Goal: Transaction & Acquisition: Purchase product/service

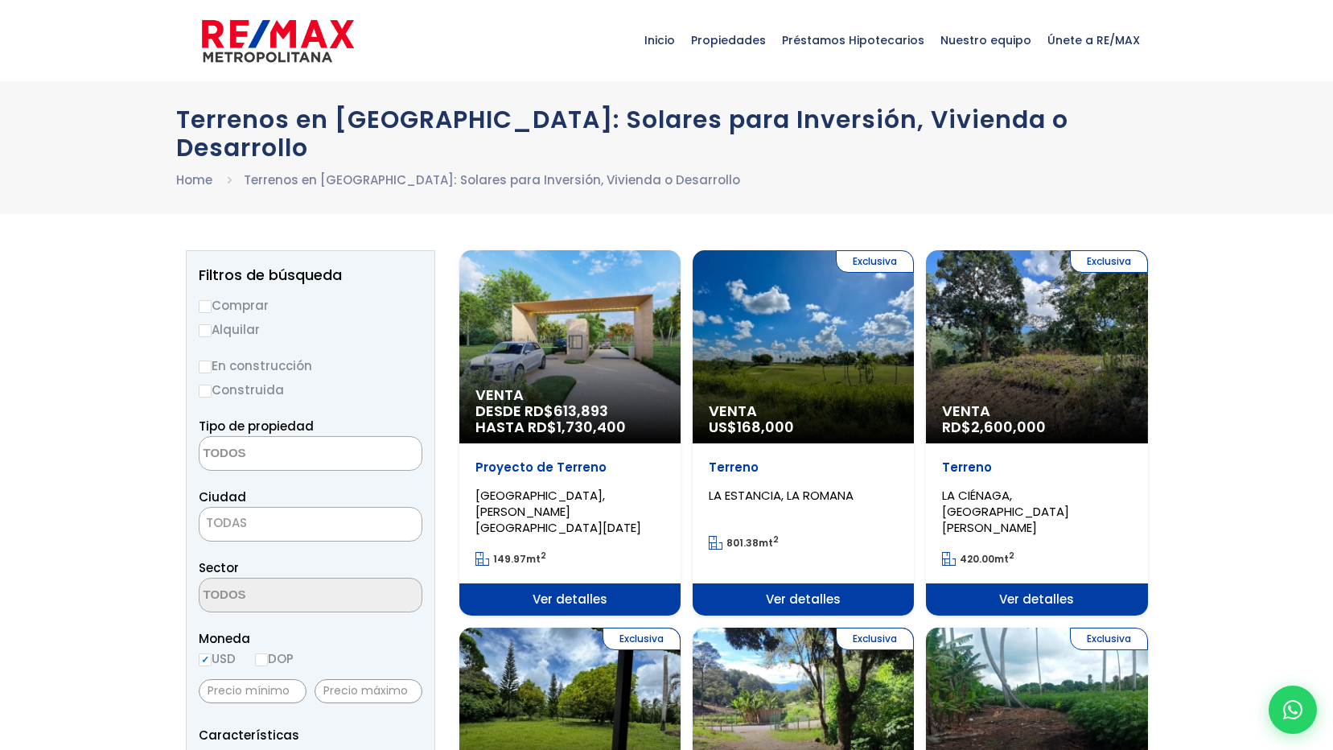
select select
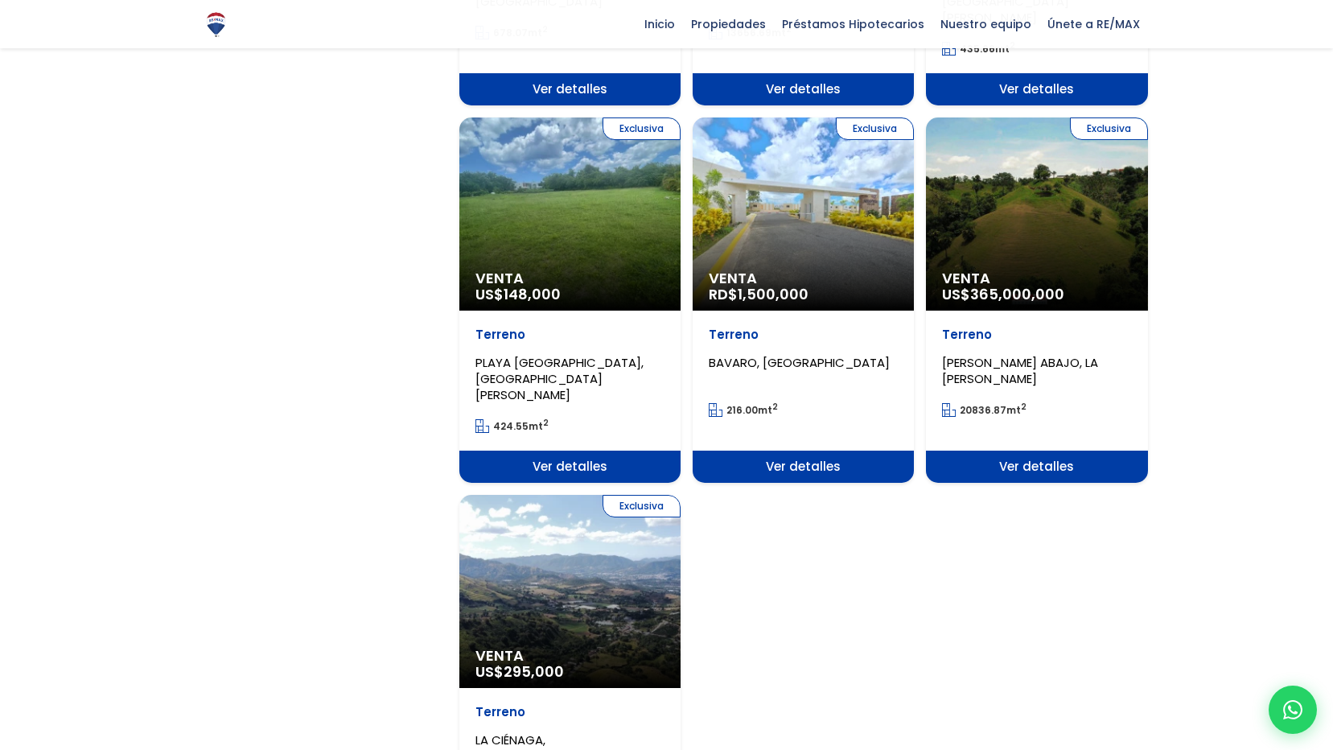
scroll to position [1528, 0]
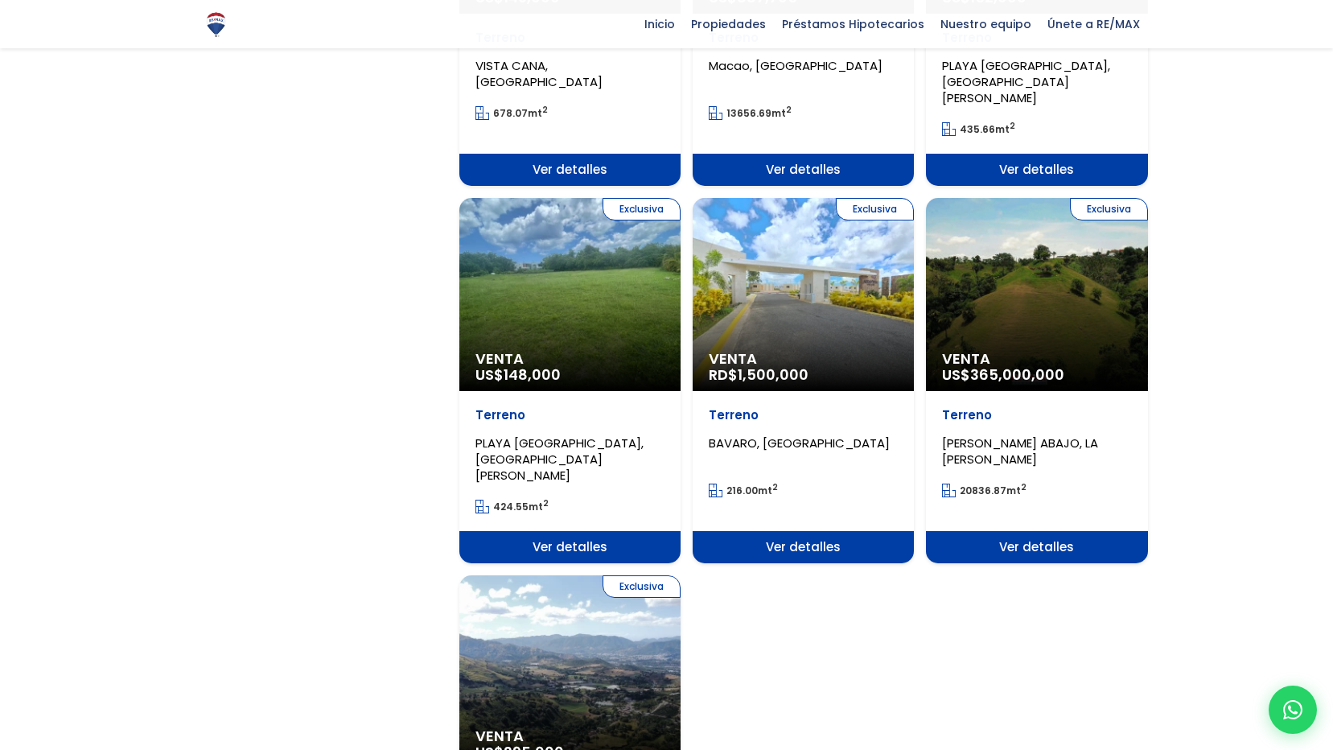
click at [816, 234] on div "Exclusiva Venta RD$ 1,500,000" at bounding box center [803, 294] width 221 height 193
click at [821, 531] on span "Ver detalles" at bounding box center [803, 547] width 221 height 32
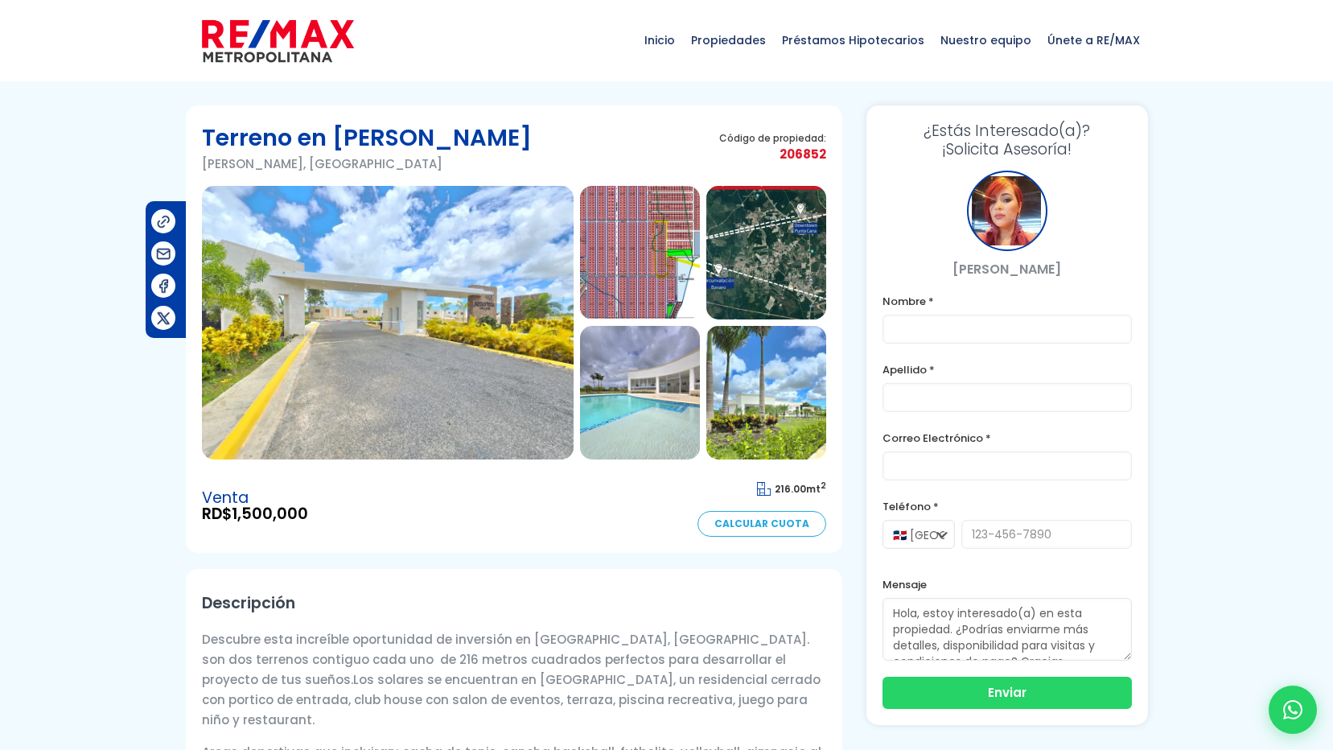
click at [759, 361] on img at bounding box center [766, 393] width 120 height 134
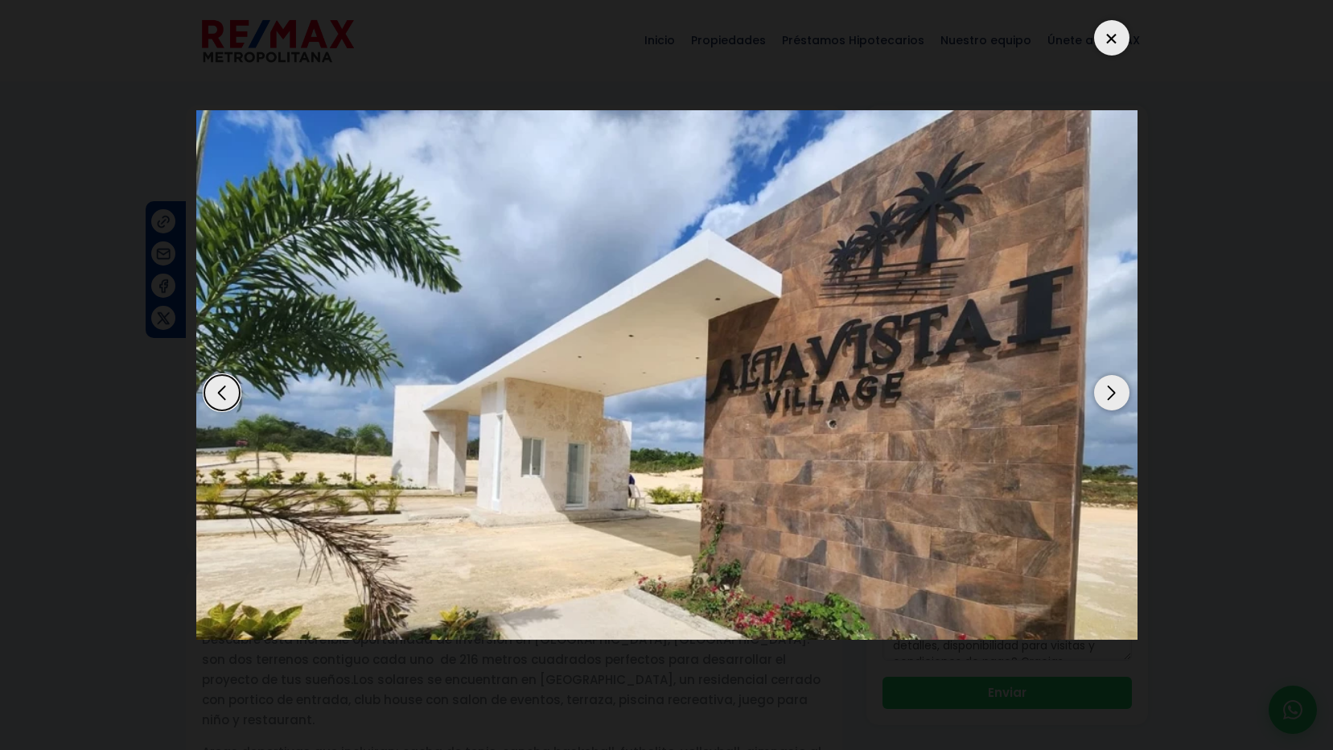
click at [208, 392] on div "Previous slide" at bounding box center [221, 392] width 35 height 35
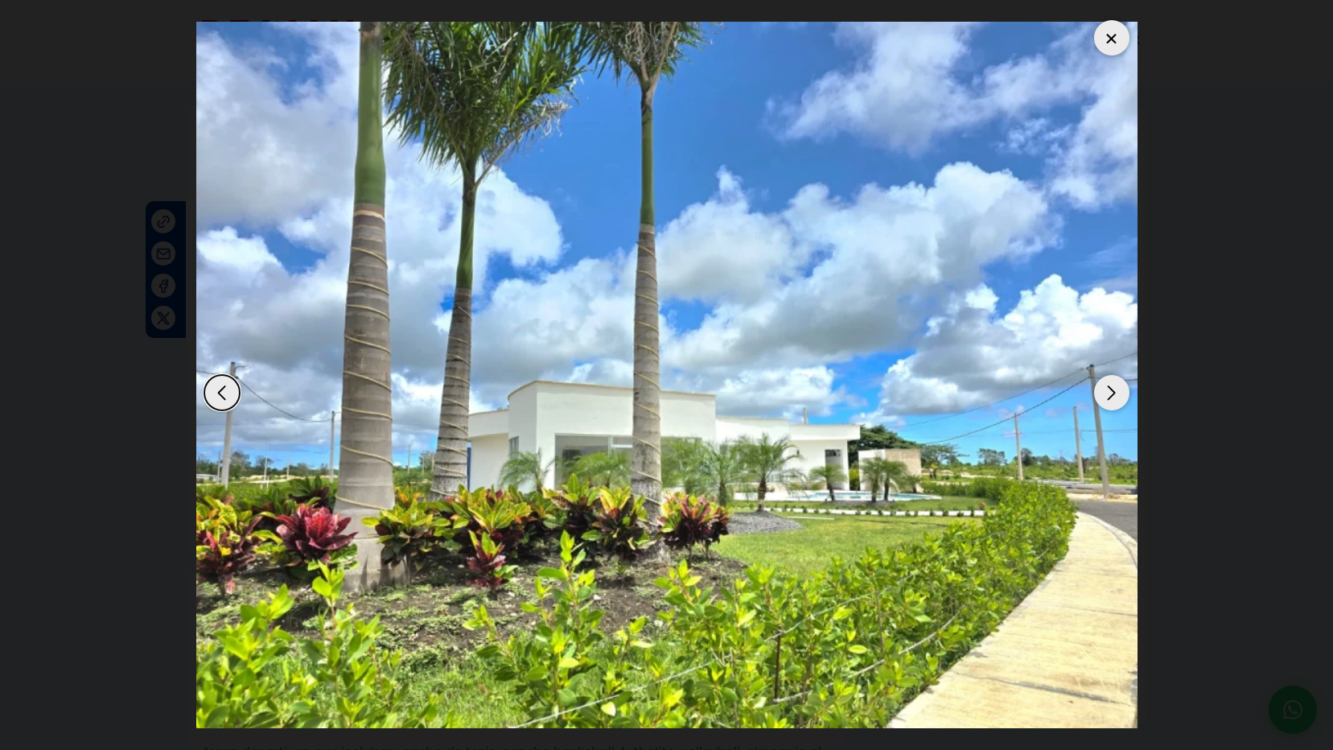
click at [1092, 397] on img "5 / 7" at bounding box center [666, 375] width 941 height 706
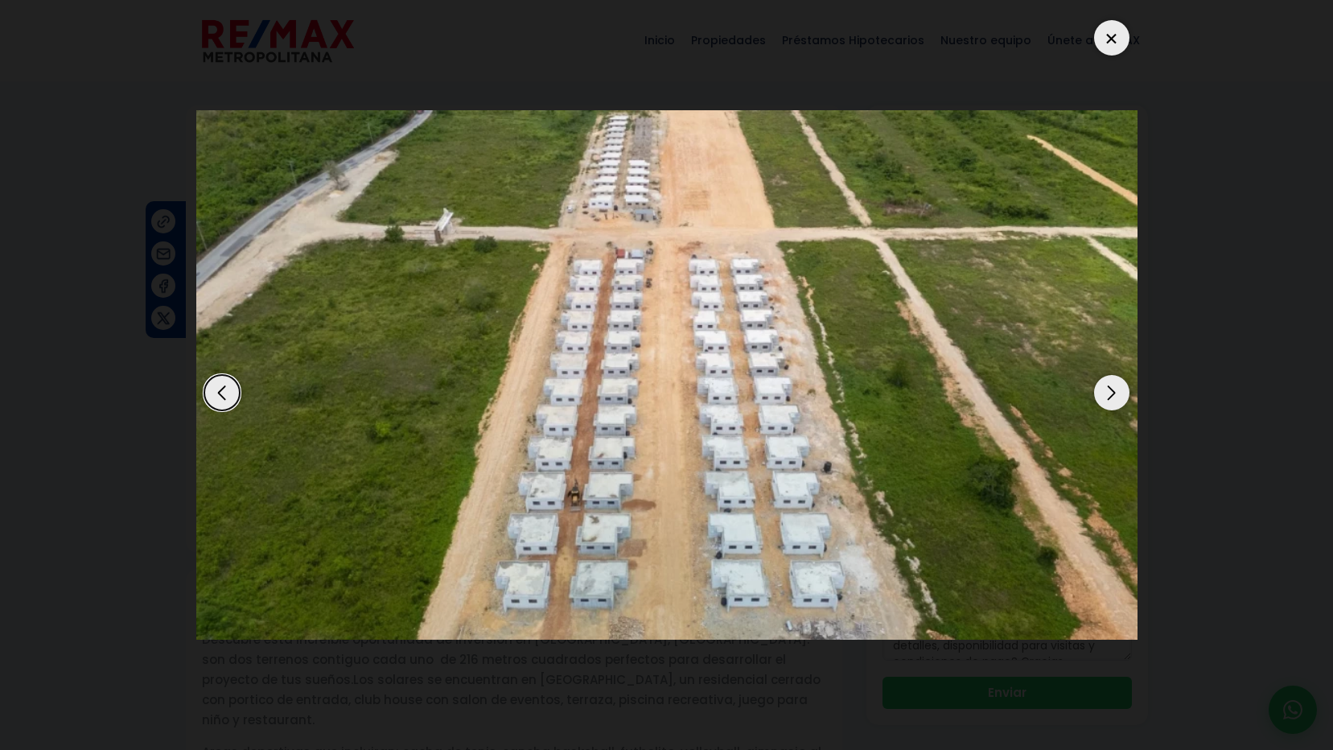
click at [1095, 396] on div "Next slide" at bounding box center [1111, 392] width 35 height 35
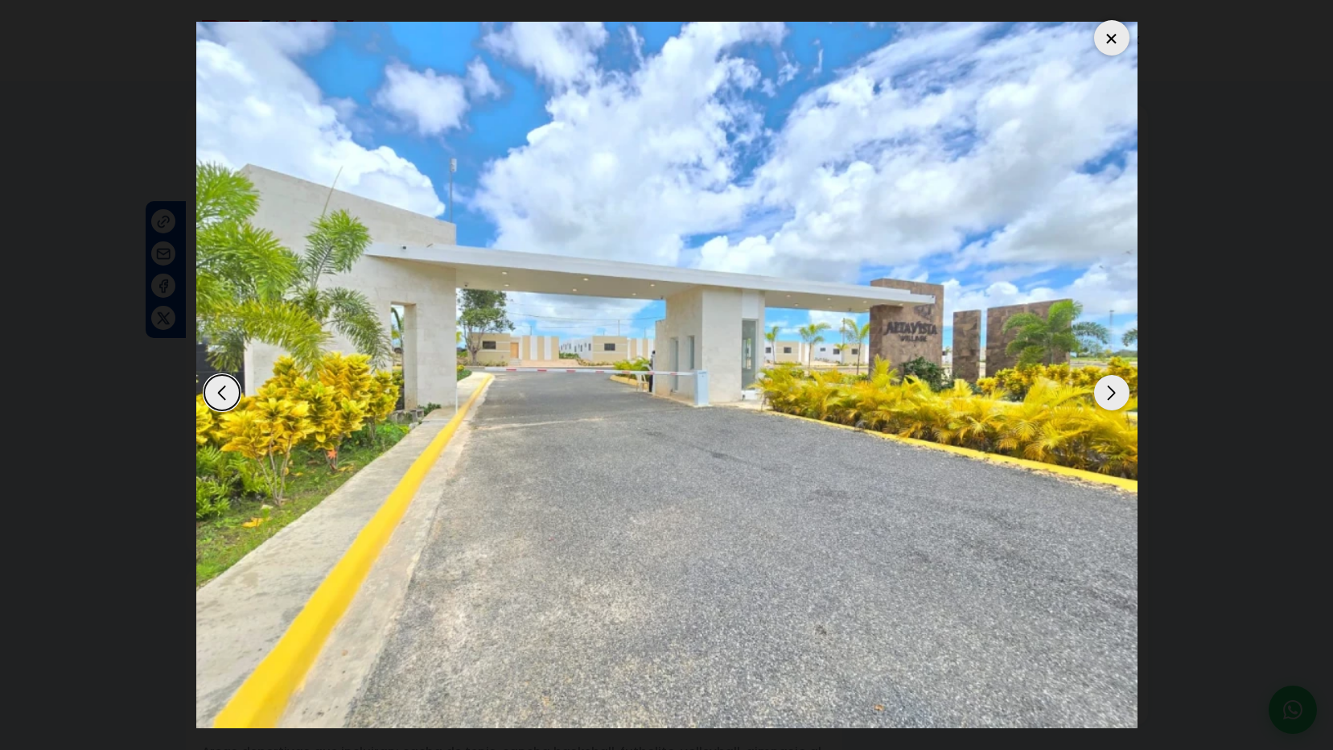
click at [1094, 395] on div "Next slide" at bounding box center [1111, 392] width 35 height 35
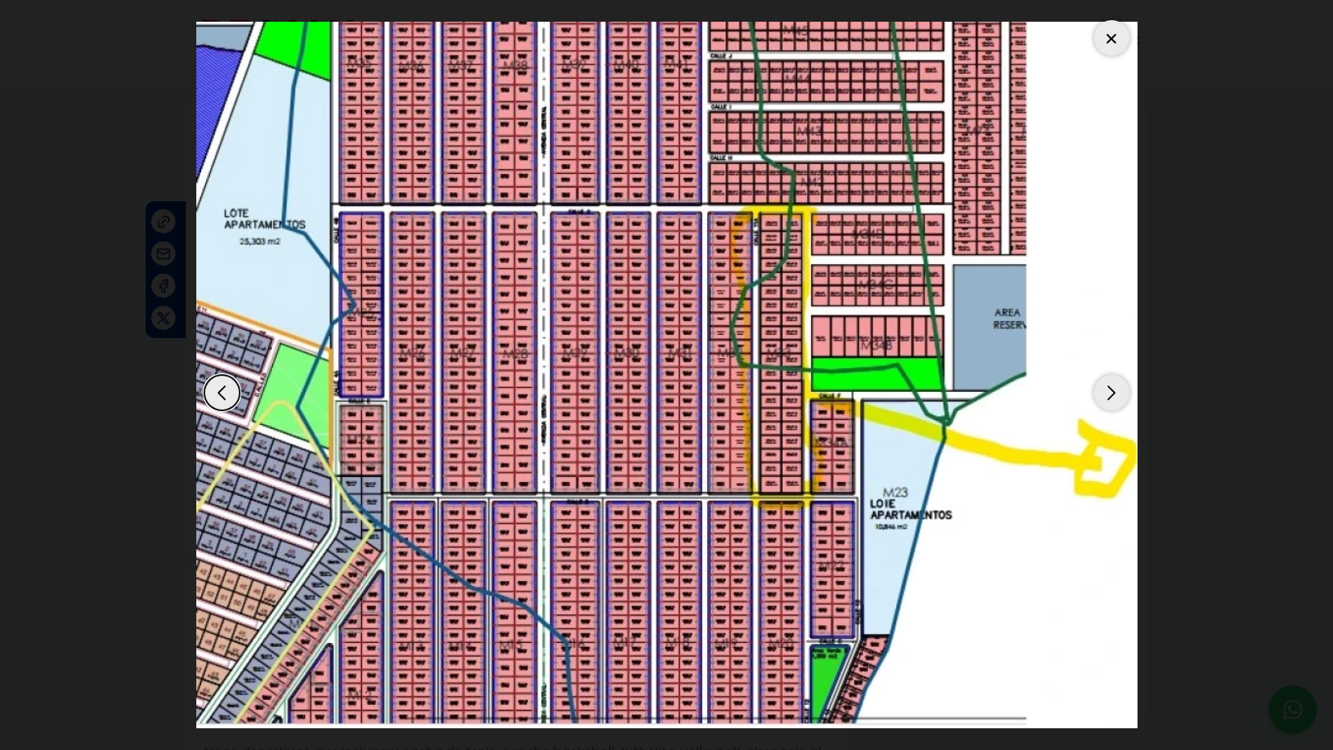
click at [1099, 386] on div "Next slide" at bounding box center [1111, 392] width 35 height 35
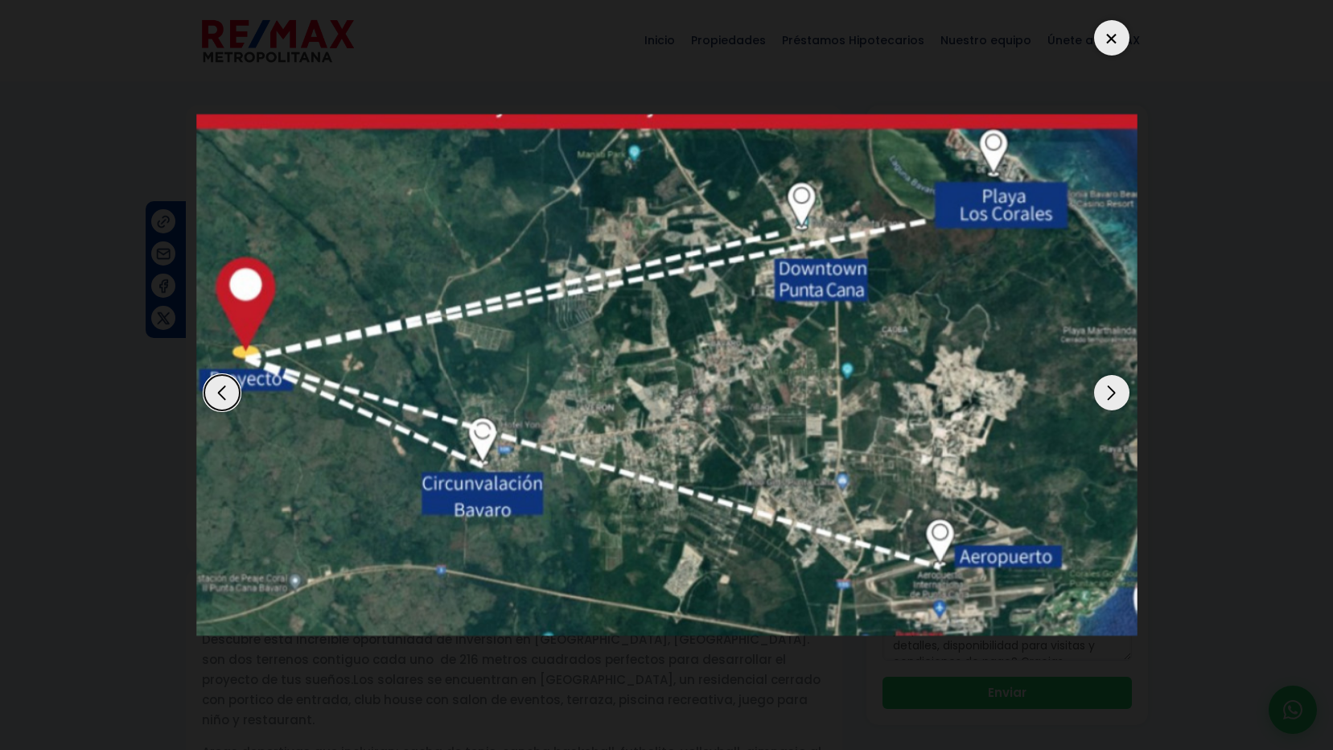
click at [207, 384] on div "Previous slide" at bounding box center [221, 392] width 35 height 35
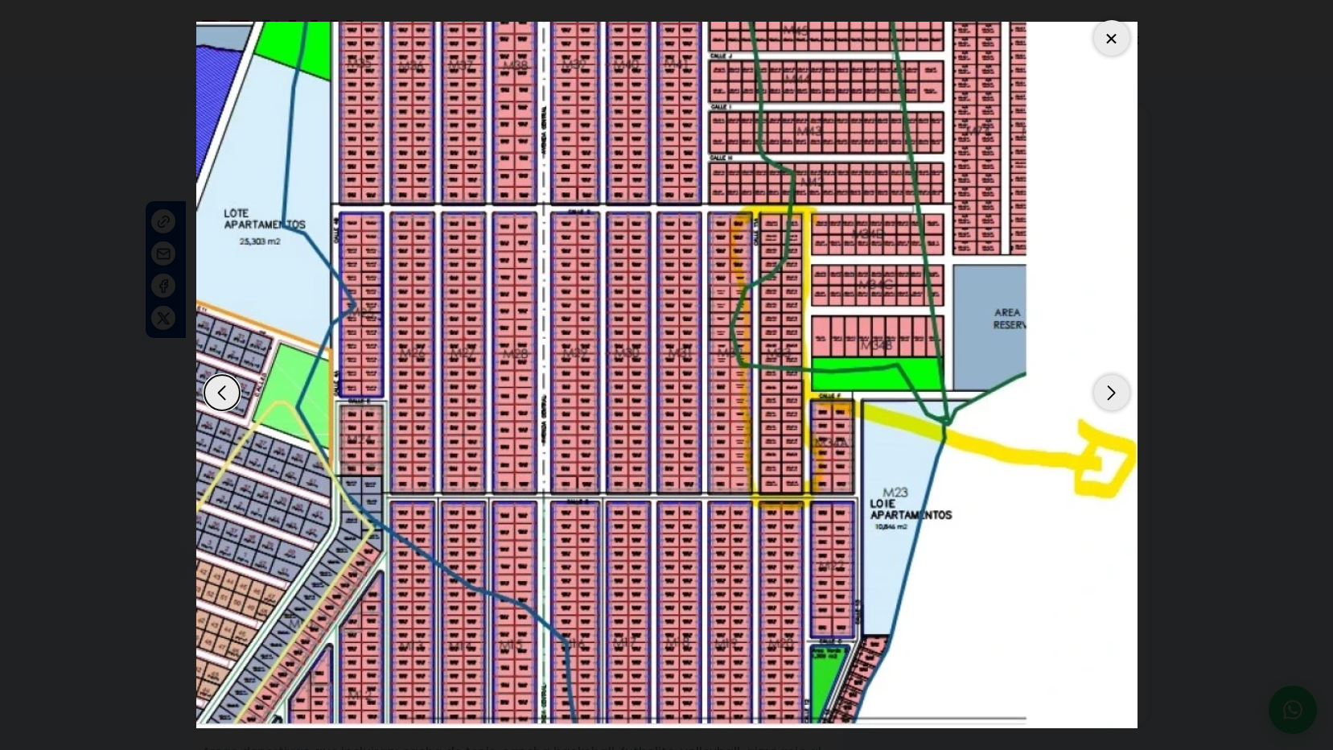
click at [1119, 393] on div "Next slide" at bounding box center [1111, 392] width 35 height 35
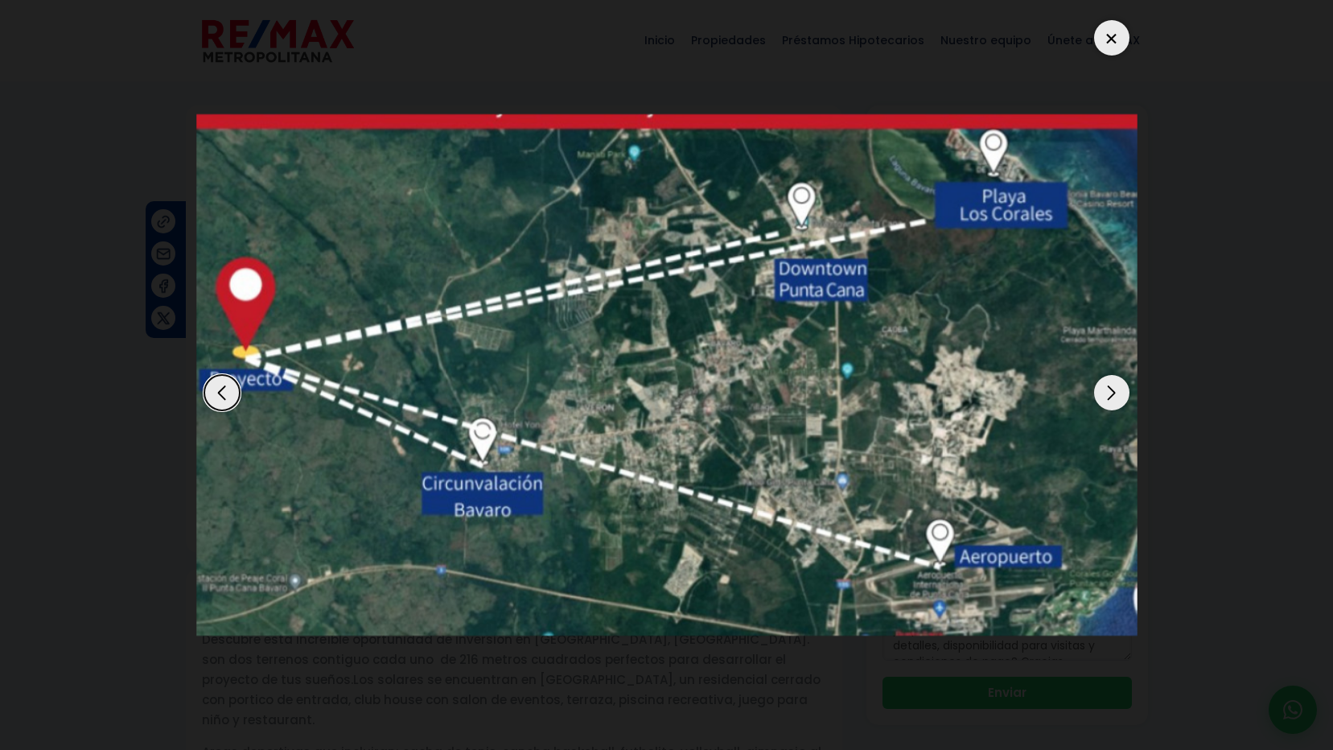
click at [1120, 393] on div "Next slide" at bounding box center [1111, 392] width 35 height 35
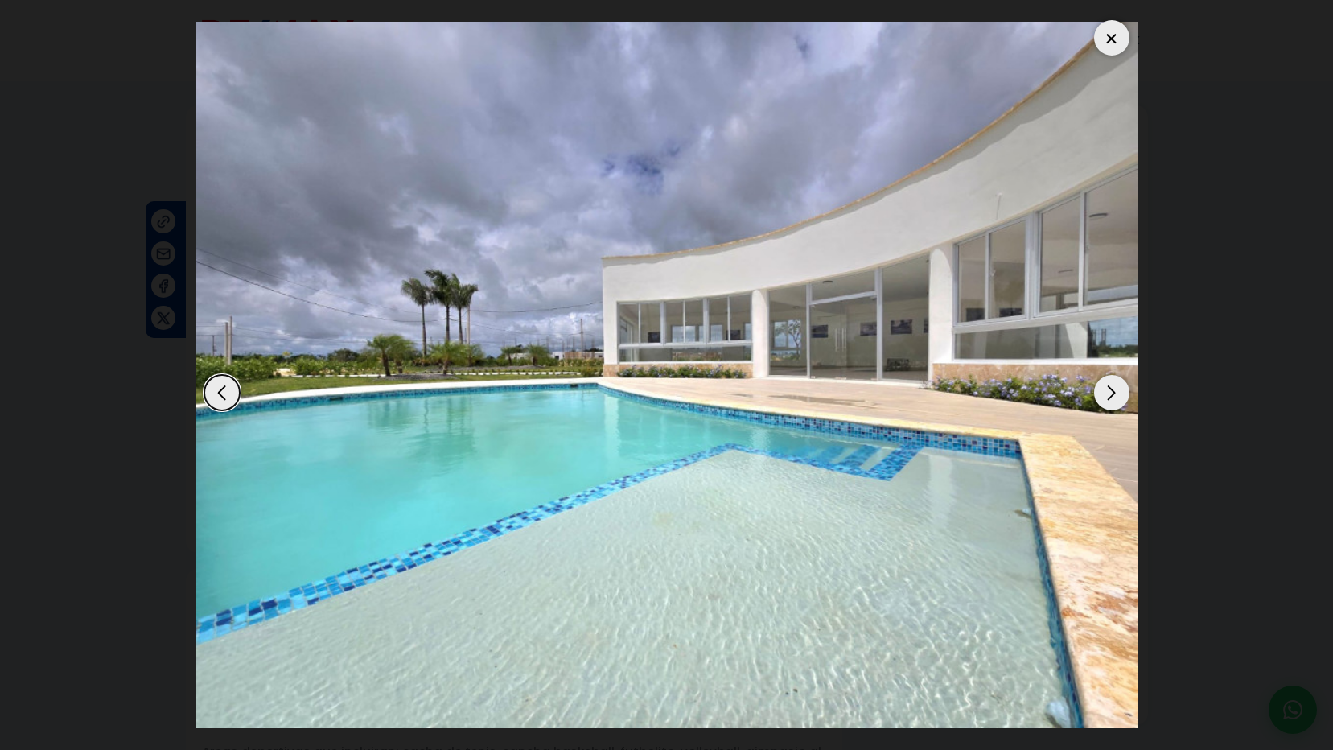
click at [220, 389] on div "Previous slide" at bounding box center [221, 392] width 35 height 35
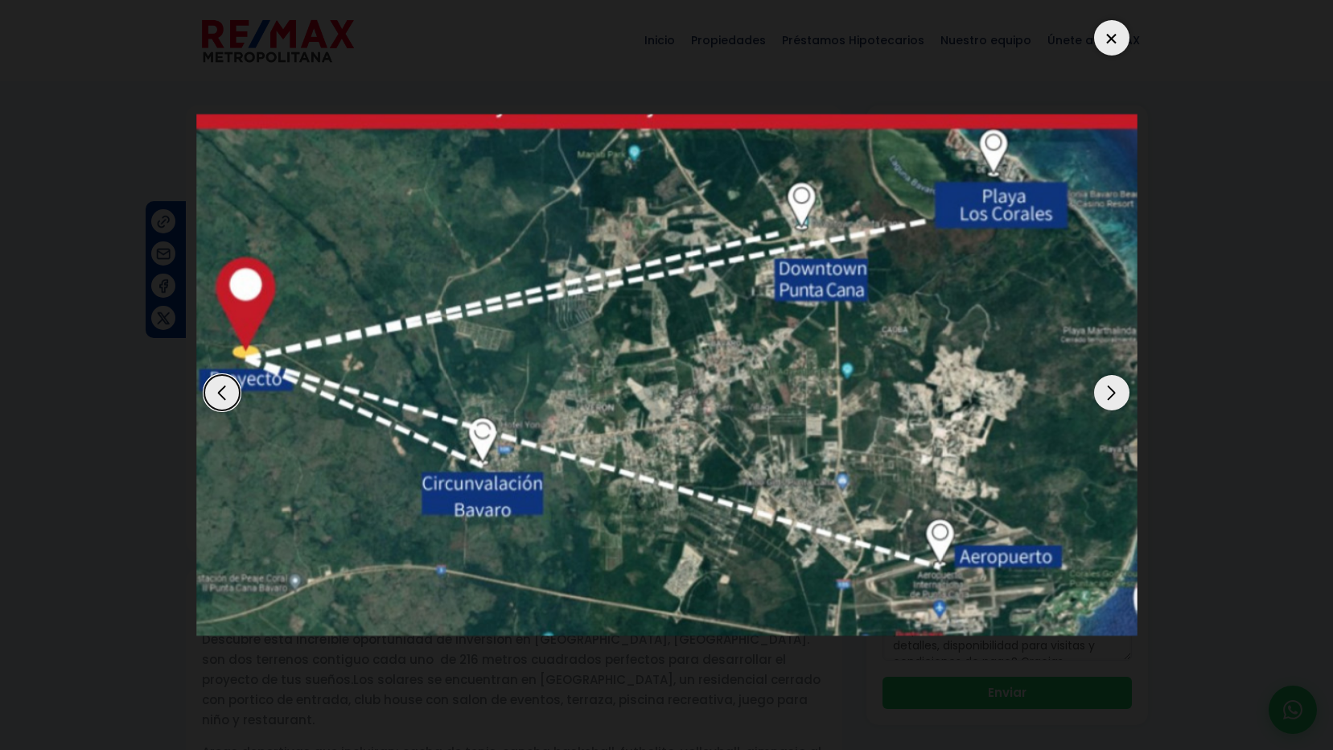
click at [1109, 393] on div "Next slide" at bounding box center [1111, 392] width 35 height 35
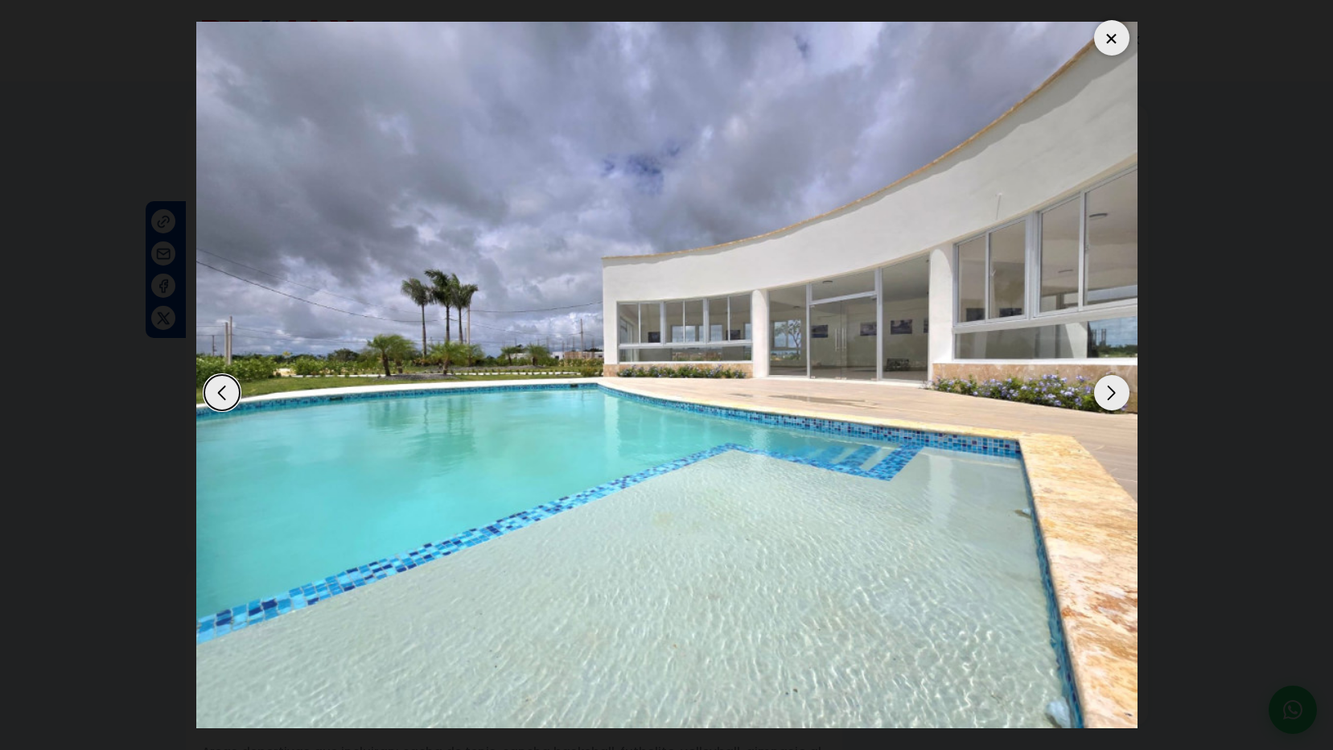
click at [1109, 393] on div "Next slide" at bounding box center [1111, 392] width 35 height 35
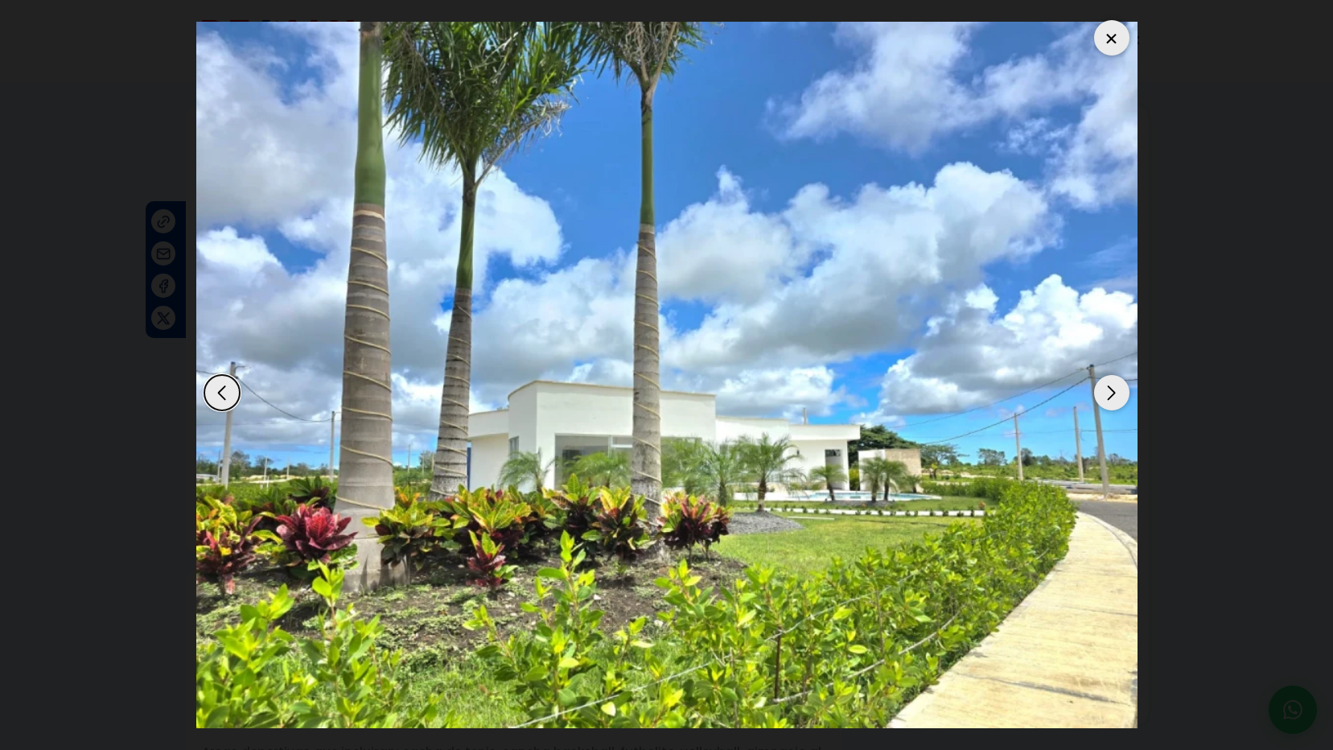
click at [1109, 393] on div "Next slide" at bounding box center [1111, 392] width 35 height 35
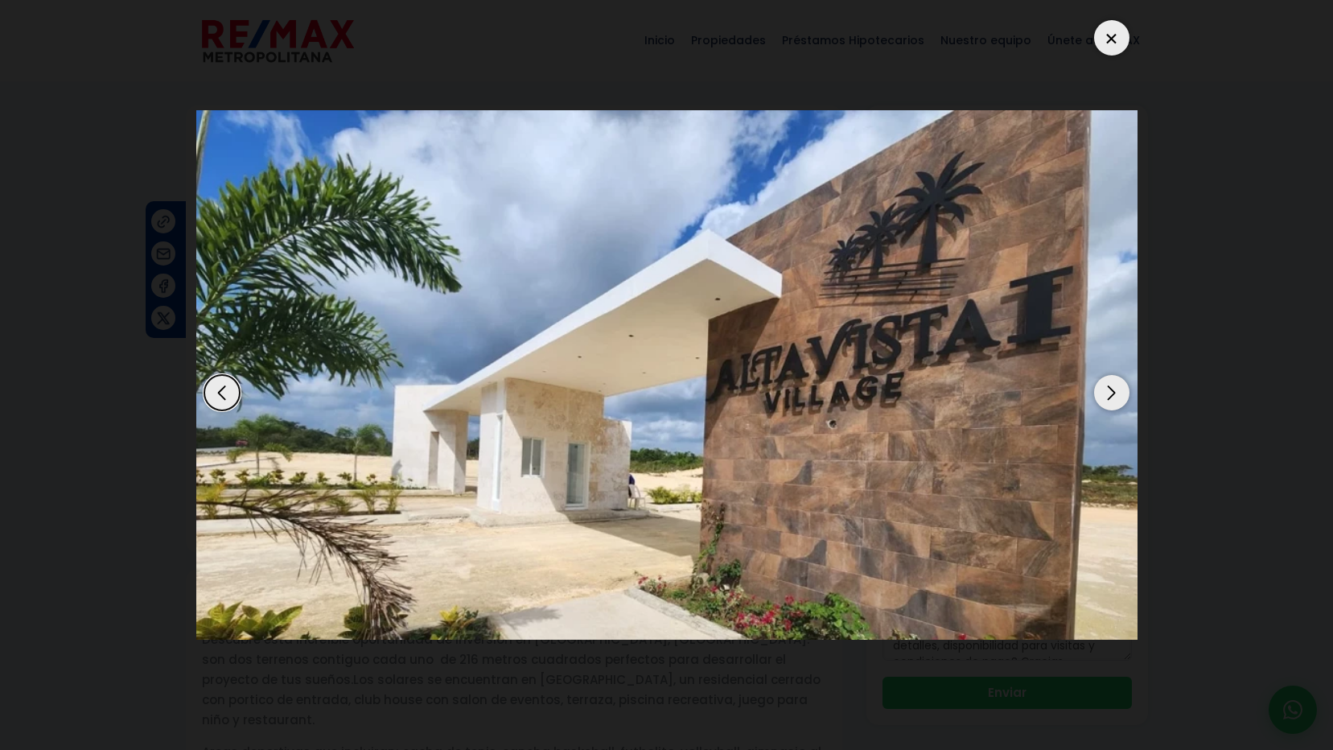
click at [1109, 393] on div "Next slide" at bounding box center [1111, 392] width 35 height 35
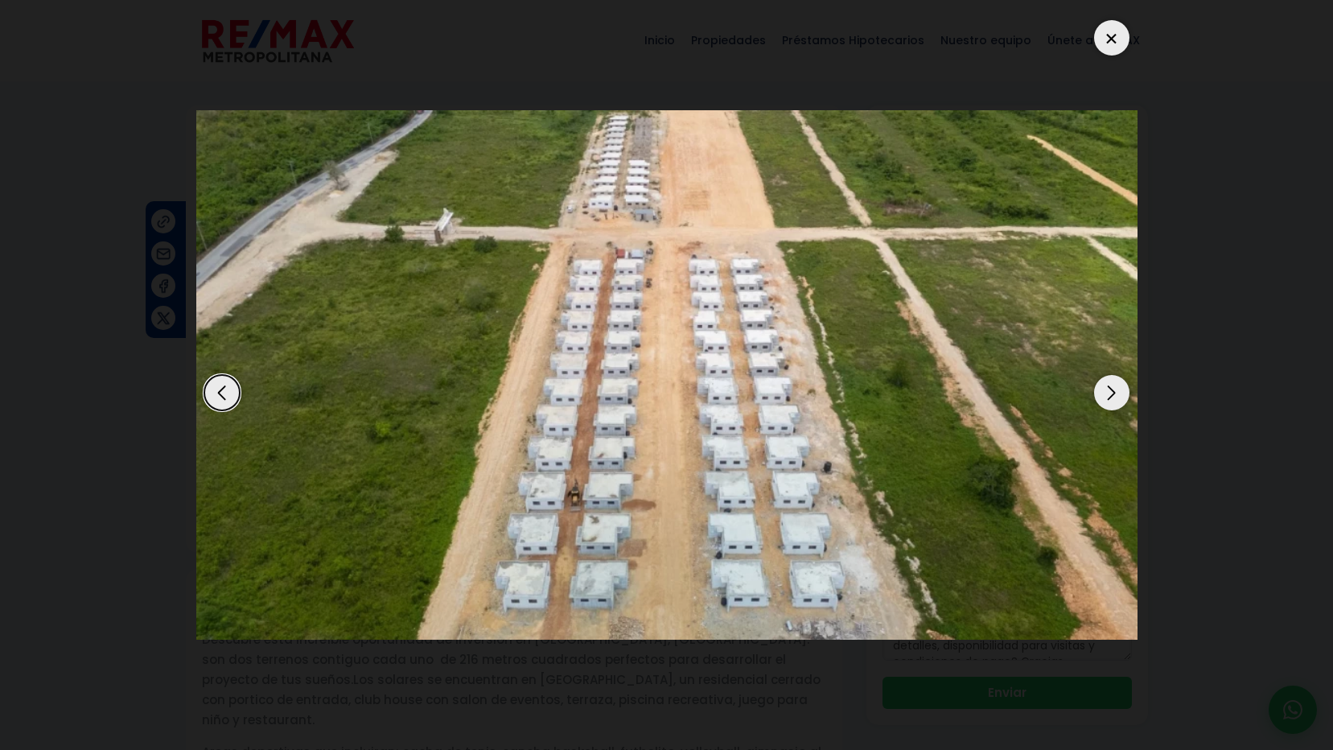
click at [1109, 393] on div "Next slide" at bounding box center [1111, 392] width 35 height 35
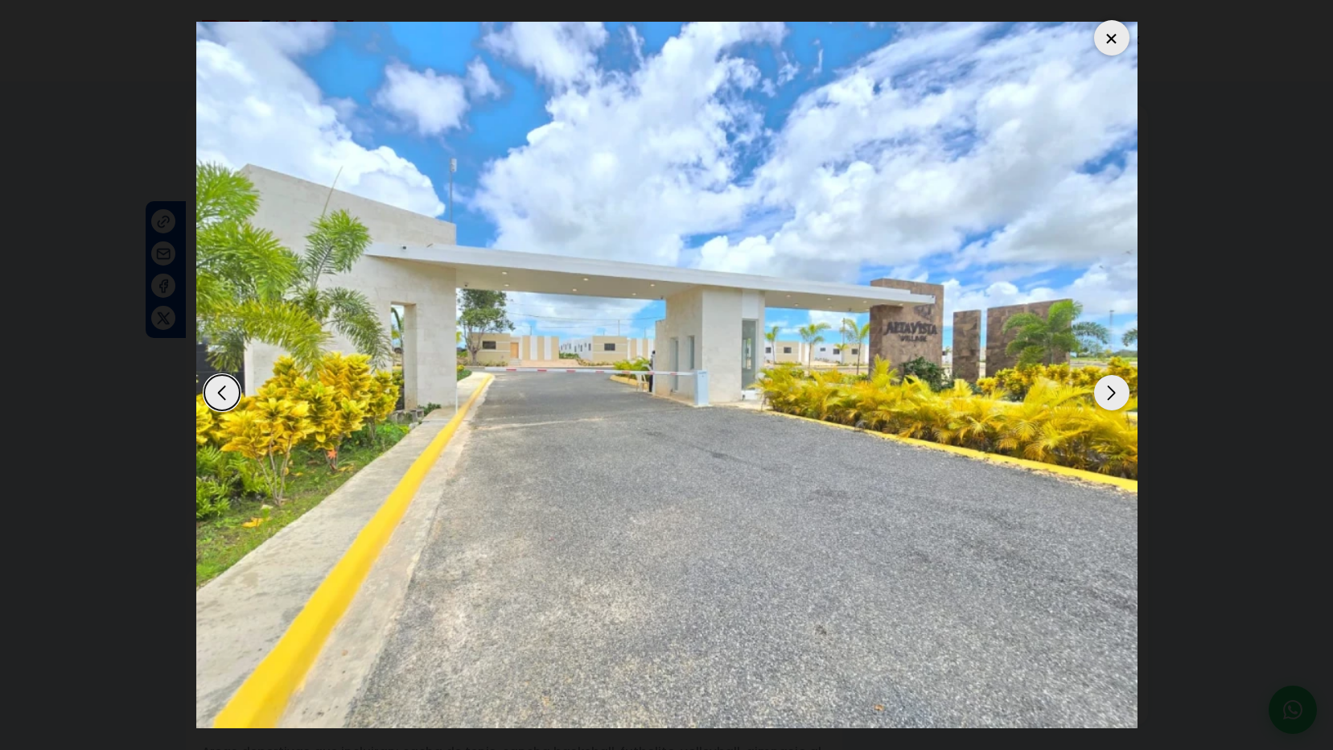
click at [1108, 39] on div at bounding box center [1111, 37] width 35 height 35
